Goal: Information Seeking & Learning: Learn about a topic

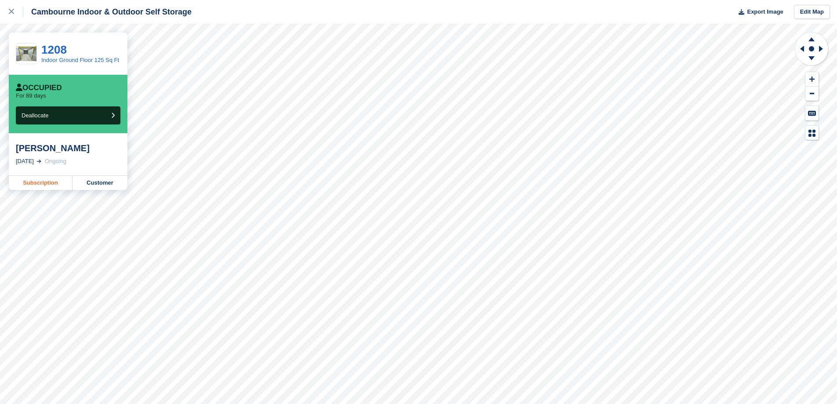
click at [49, 190] on link "Subscription" at bounding box center [41, 183] width 64 height 14
click at [9, 13] on icon at bounding box center [11, 11] width 5 height 5
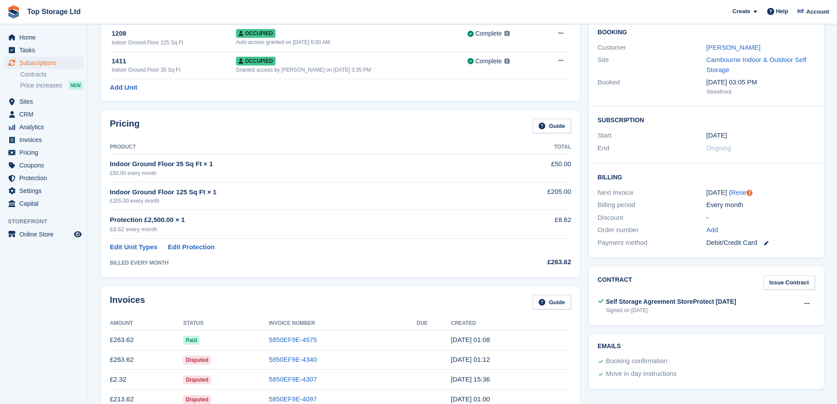
scroll to position [132, 0]
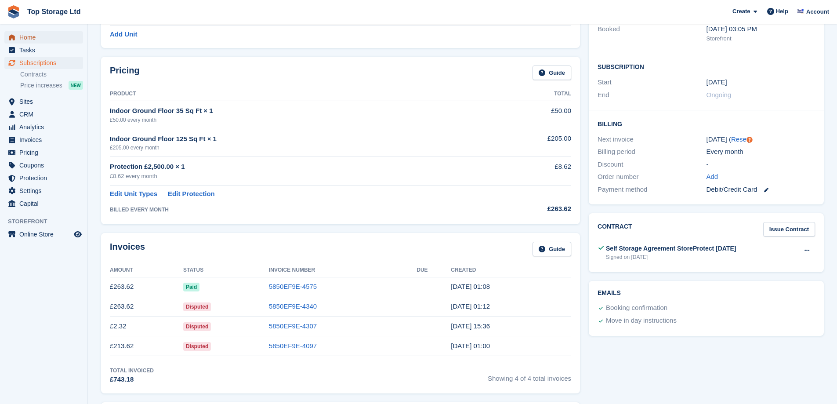
click at [29, 40] on span "Home" at bounding box center [45, 37] width 53 height 12
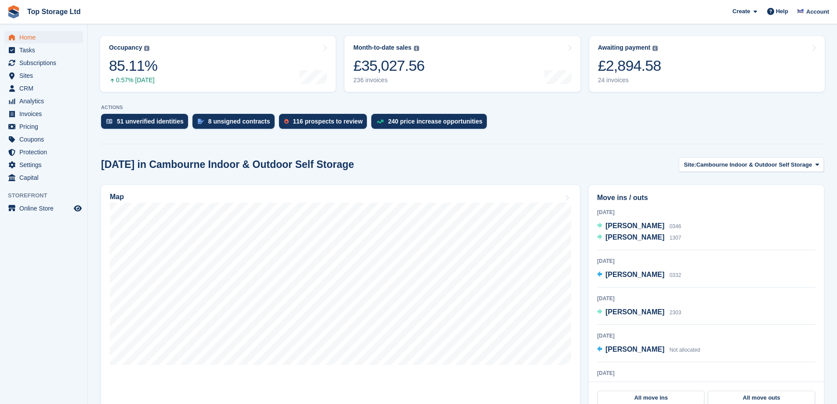
scroll to position [132, 0]
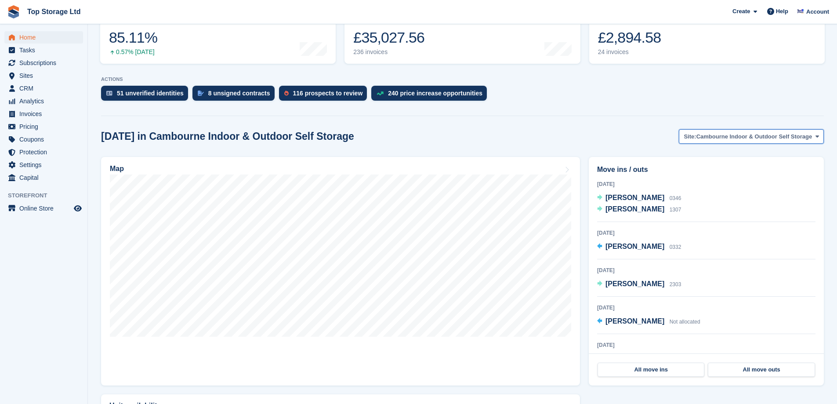
click at [757, 130] on button "Site: Cambourne Indoor & Outdoor Self Storage" at bounding box center [751, 136] width 145 height 14
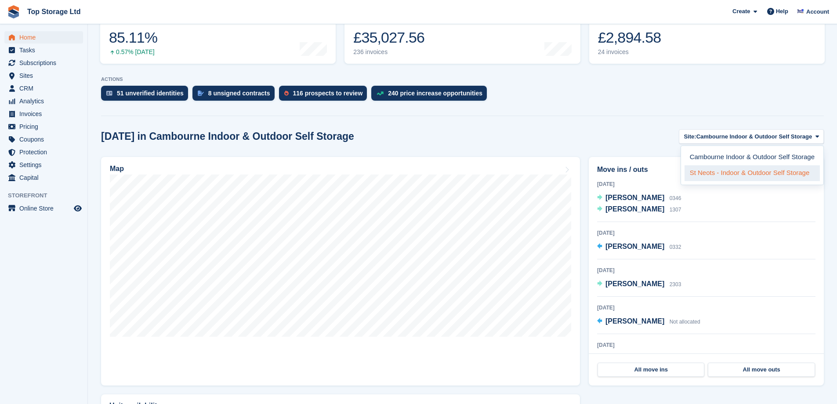
click at [744, 173] on link "St Neots - Indoor & Outdoor Self Storage" at bounding box center [751, 173] width 135 height 16
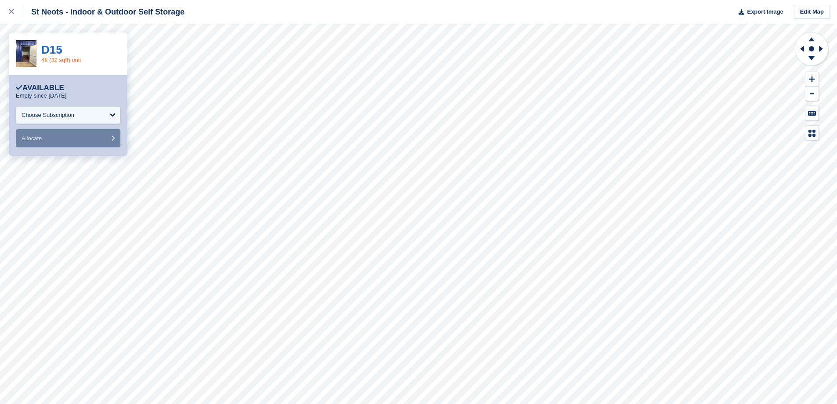
click at [55, 61] on link "4ft (32 sqft) unit" at bounding box center [61, 60] width 40 height 7
click at [47, 47] on link "D15" at bounding box center [51, 49] width 21 height 13
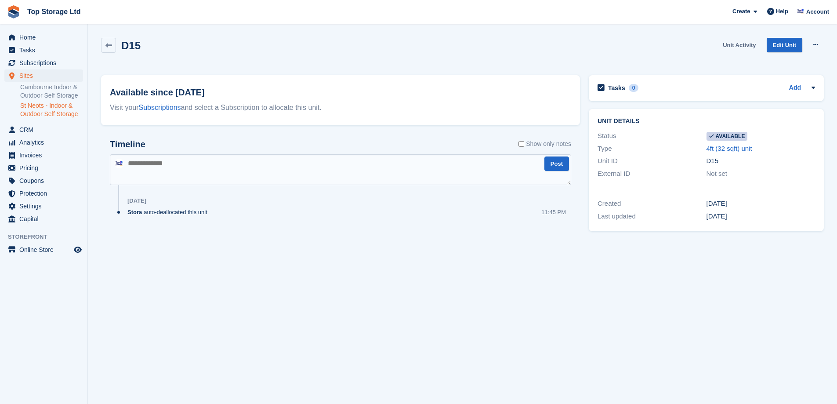
click at [751, 44] on link "Unit Activity" at bounding box center [739, 45] width 40 height 14
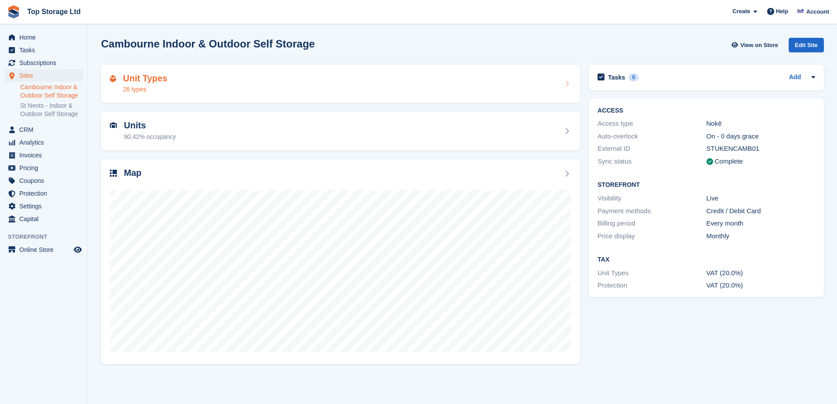
click at [192, 82] on div "Unit Types 26 types" at bounding box center [340, 83] width 461 height 21
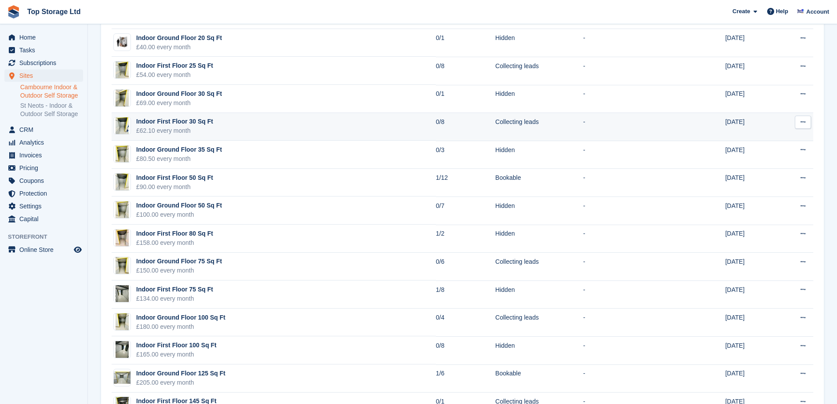
scroll to position [176, 0]
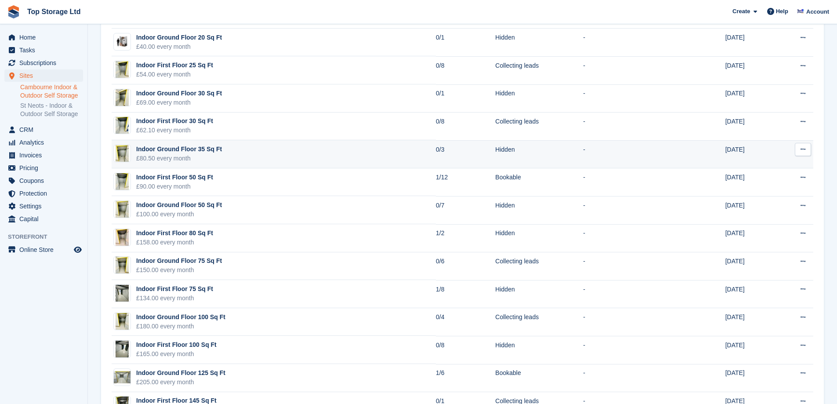
click at [207, 158] on div "£80.50 every month" at bounding box center [179, 158] width 86 height 9
